Goal: Task Accomplishment & Management: Manage account settings

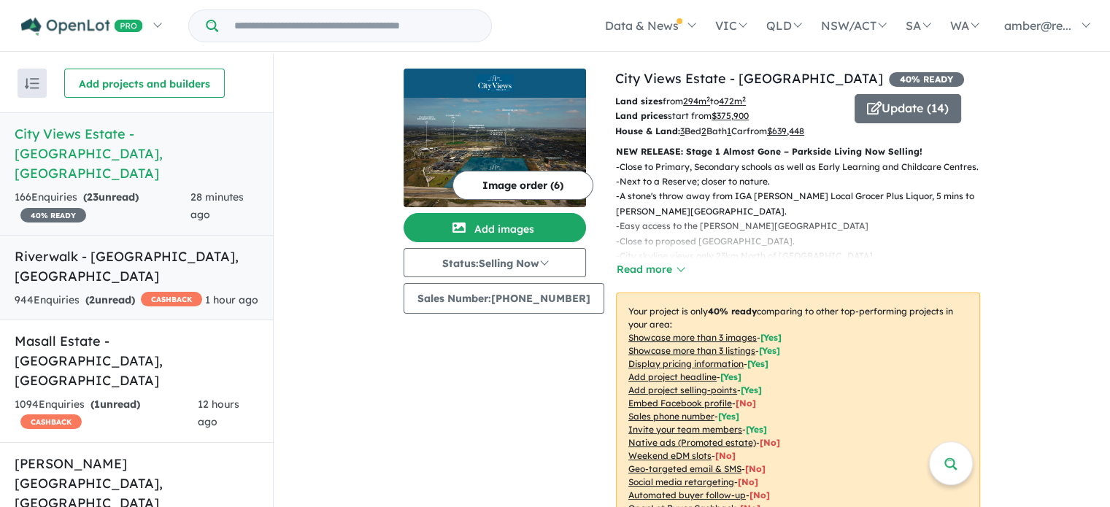
click at [158, 292] on div "944 Enquir ies ( 2 unread) CASHBACK" at bounding box center [109, 301] width 188 height 18
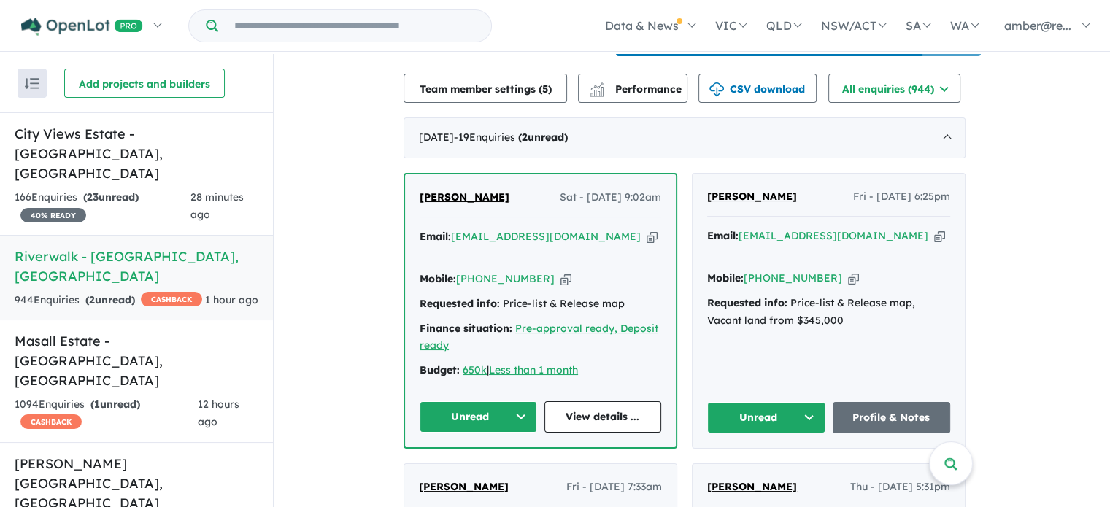
scroll to position [511, 0]
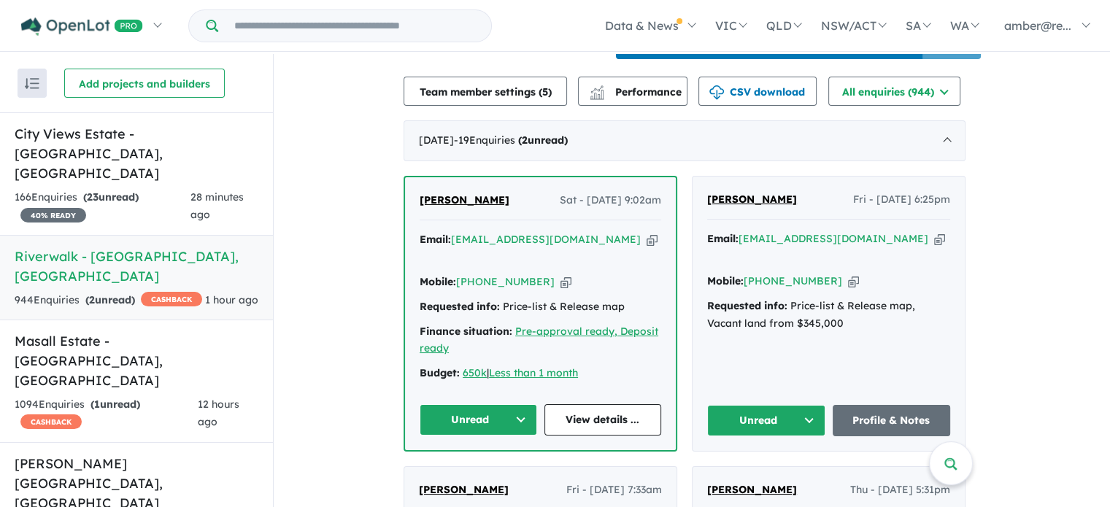
click at [934, 246] on icon "button" at bounding box center [939, 238] width 11 height 15
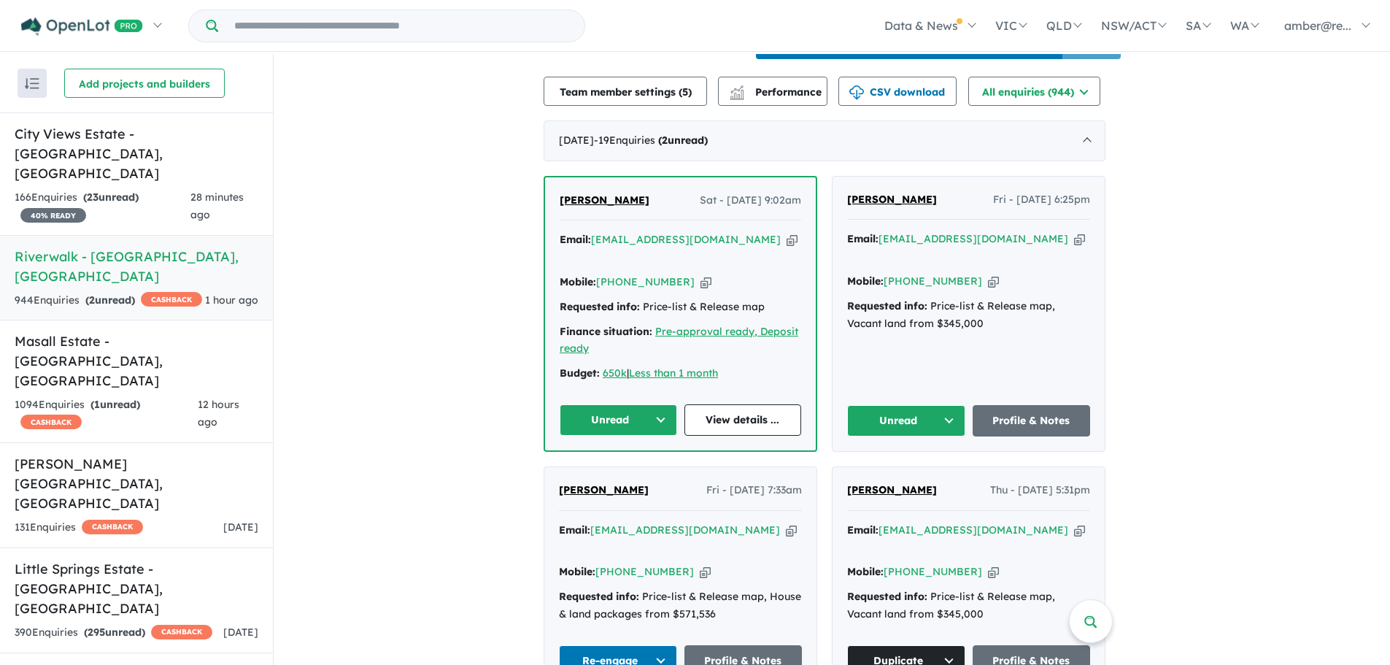
click at [1074, 247] on icon "button" at bounding box center [1079, 238] width 11 height 15
click at [988, 275] on icon "button" at bounding box center [993, 281] width 11 height 15
click at [909, 412] on button "Unread" at bounding box center [906, 420] width 118 height 31
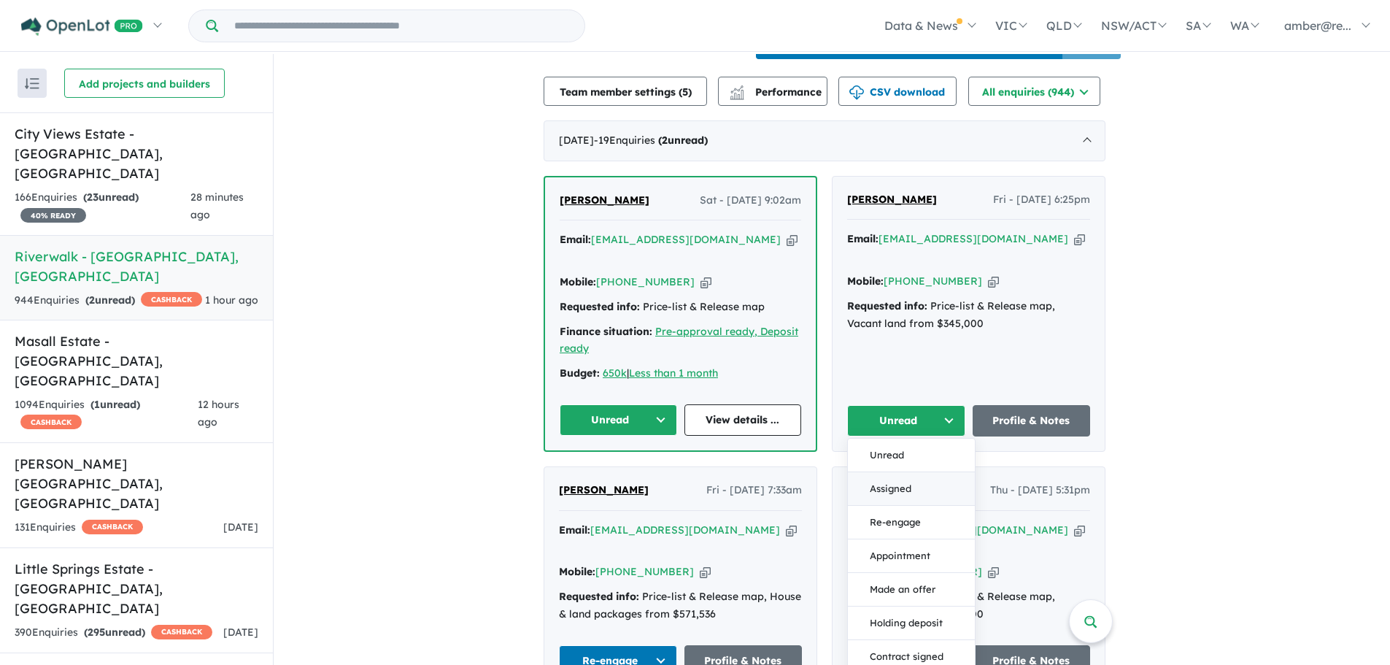
click at [912, 490] on button "Assigned" at bounding box center [911, 489] width 127 height 34
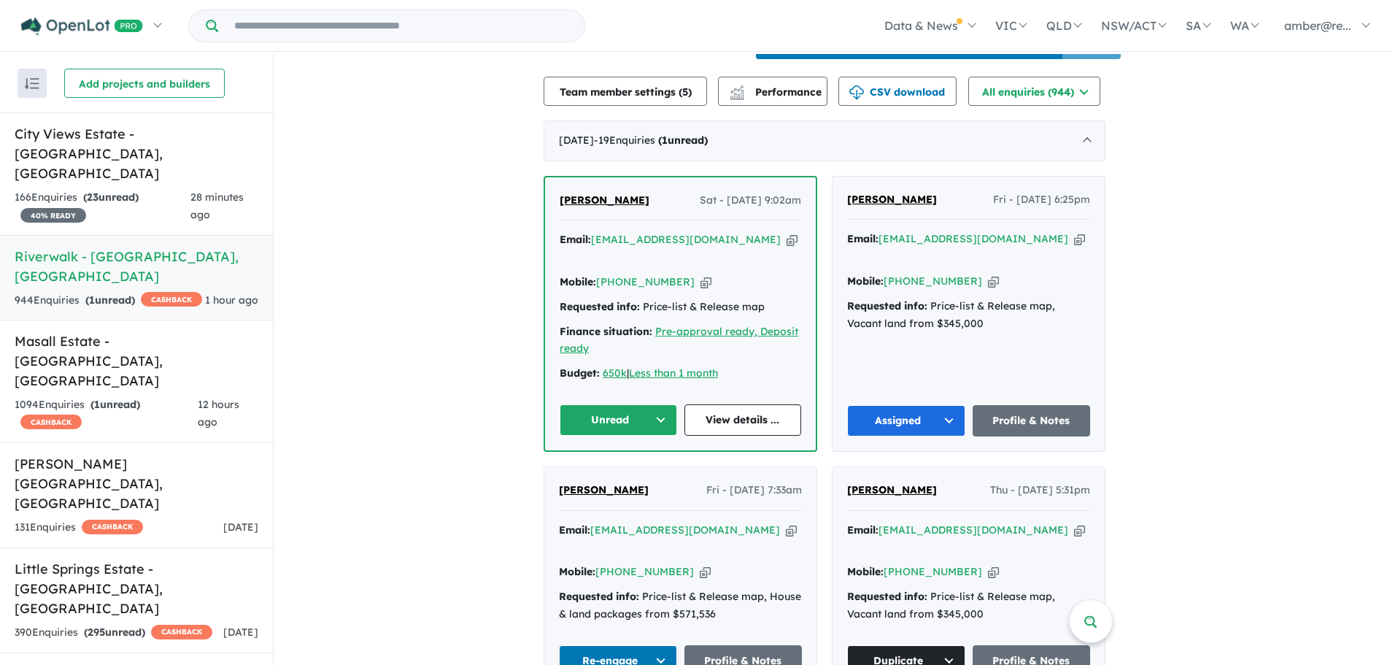
click at [787, 247] on icon "button" at bounding box center [792, 239] width 11 height 15
click at [764, 415] on link "View details ..." at bounding box center [743, 419] width 117 height 31
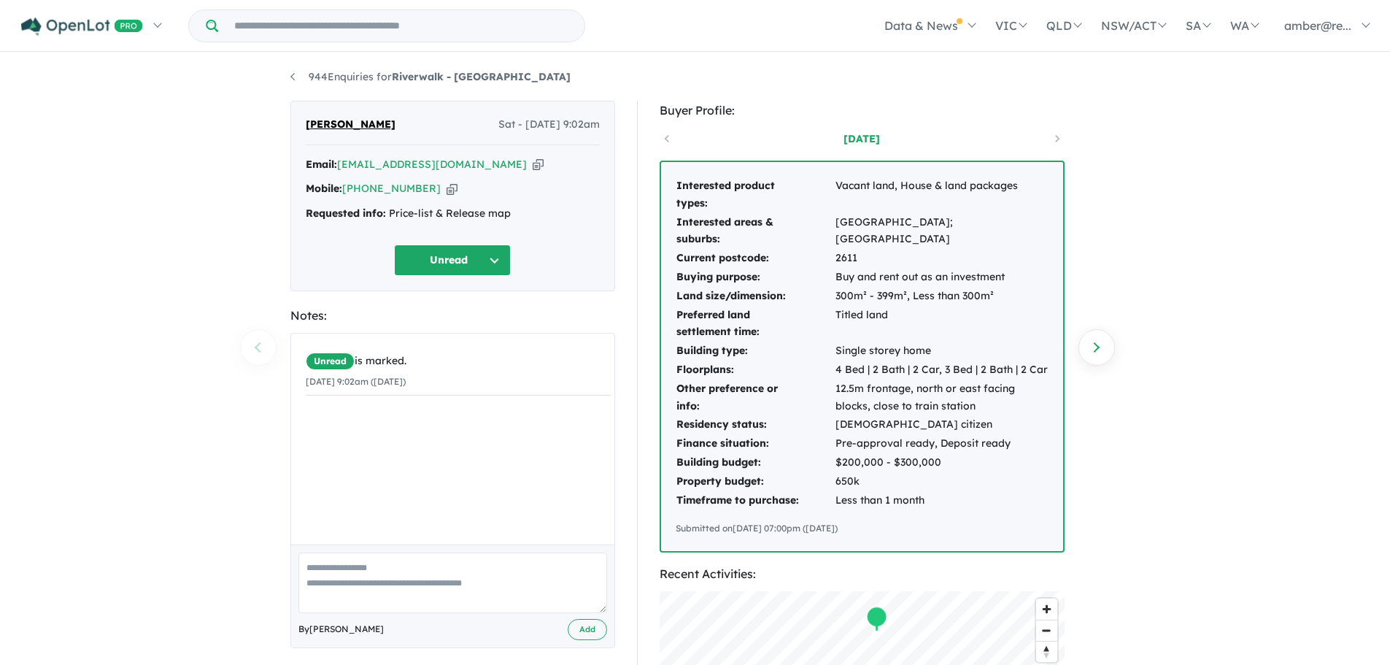
click at [533, 164] on icon "button" at bounding box center [538, 164] width 11 height 15
click at [533, 160] on icon "button" at bounding box center [538, 164] width 11 height 15
click at [452, 261] on button "Unread" at bounding box center [452, 259] width 117 height 31
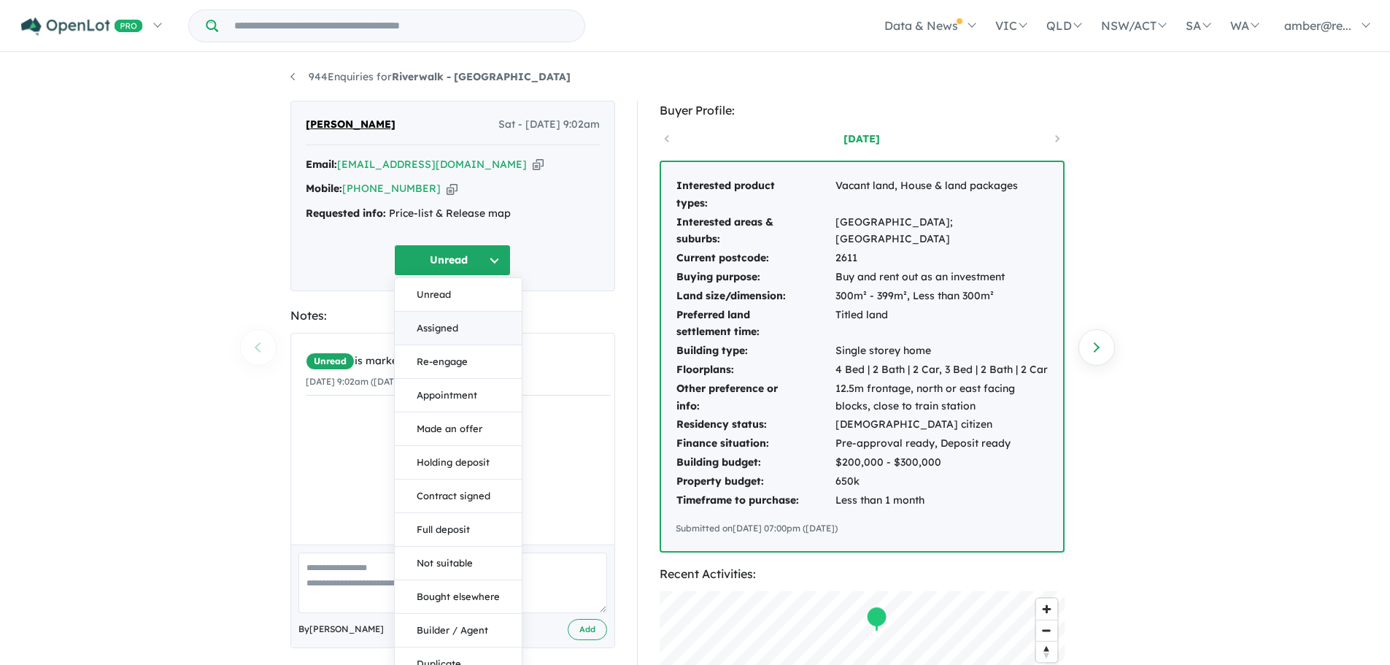
click at [477, 324] on button "Assigned" at bounding box center [458, 329] width 127 height 34
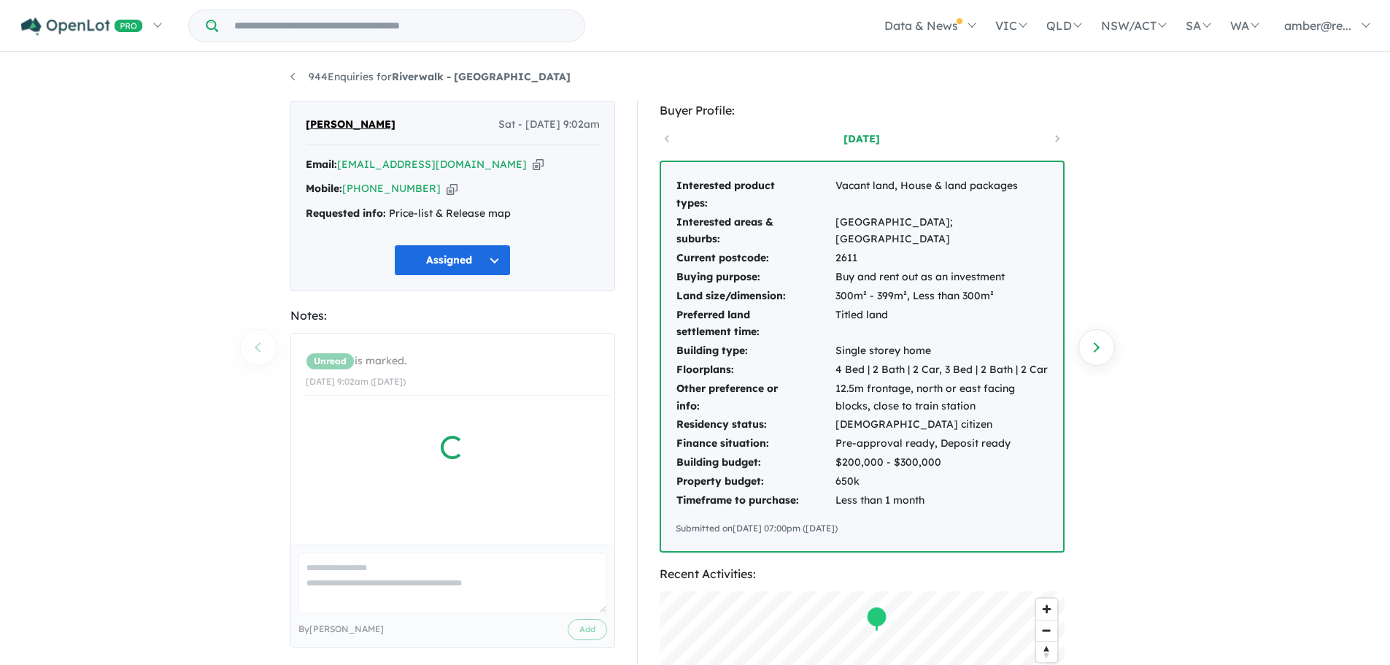
click at [288, 79] on div "944 Enquiries for Riverwalk - Werribee Previous enquiry Next enquiry Ravi Jayap…" at bounding box center [696, 360] width 832 height 613
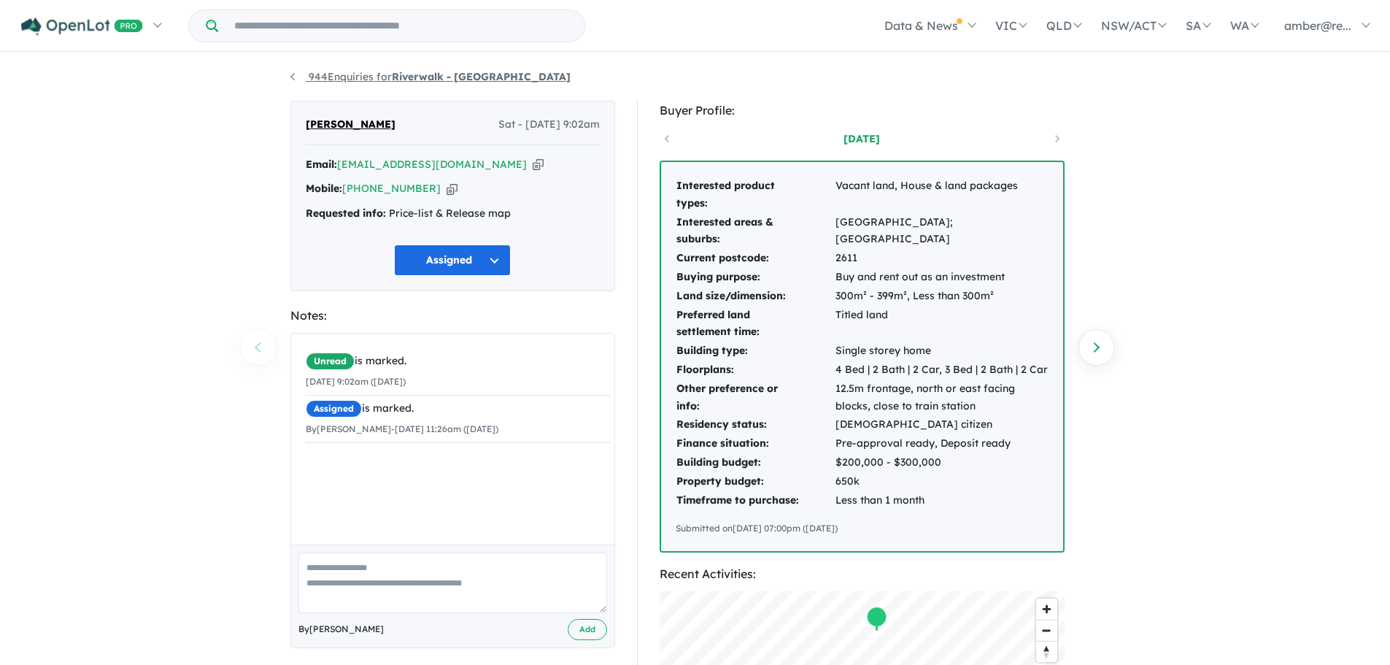
click at [293, 79] on link "944 Enquiries for Riverwalk - Werribee" at bounding box center [430, 76] width 280 height 13
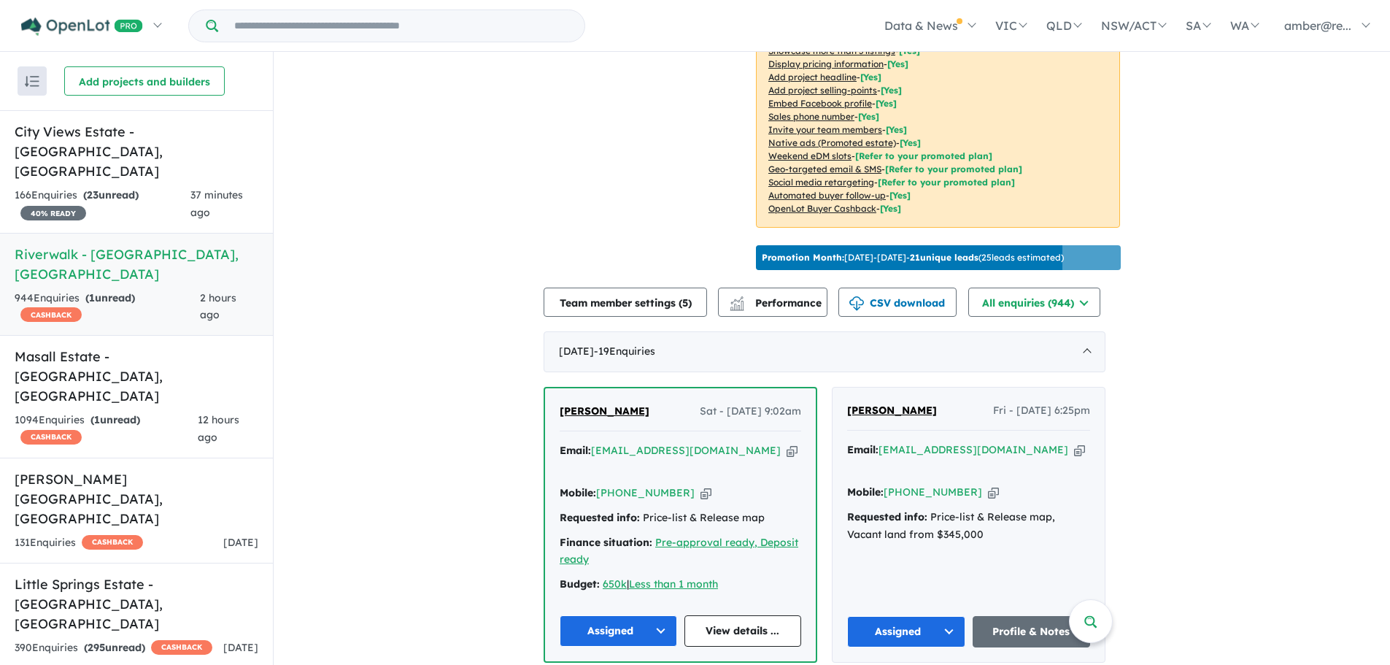
scroll to position [373, 0]
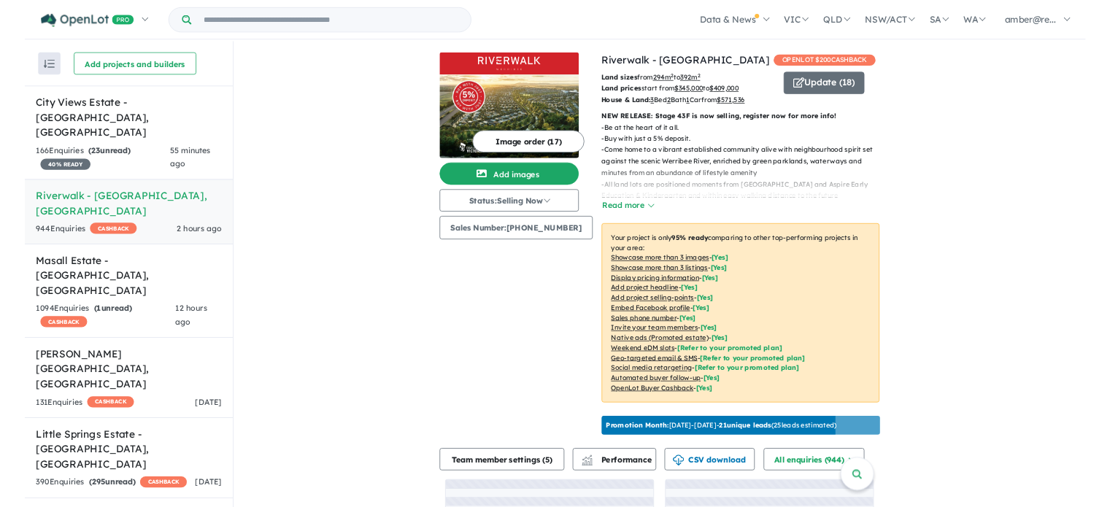
scroll to position [1, 0]
